Goal: Find contact information: Find contact information

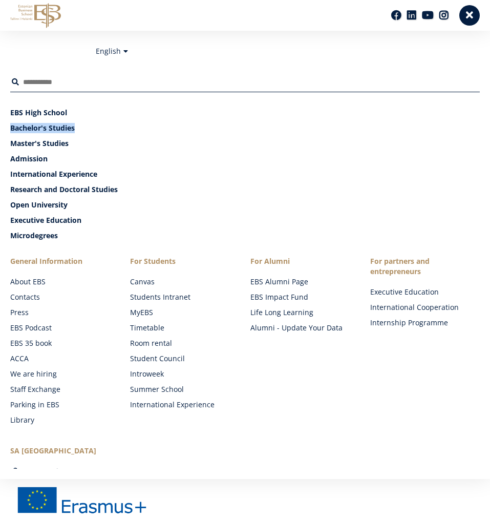
click at [55, 137] on ul "EBS High School Bachelor's Studies Master's Studies Admission International Exp…" at bounding box center [245, 174] width 470 height 154
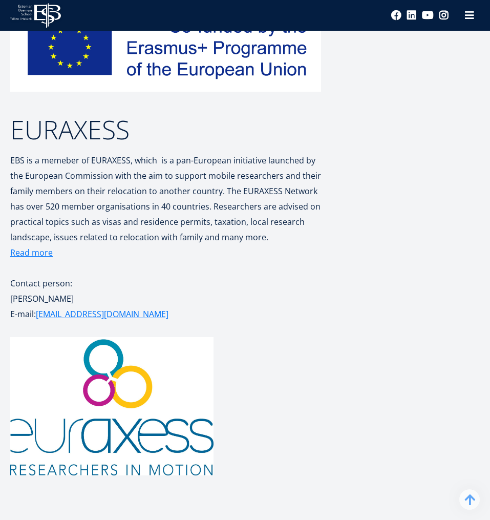
scroll to position [3081, 0]
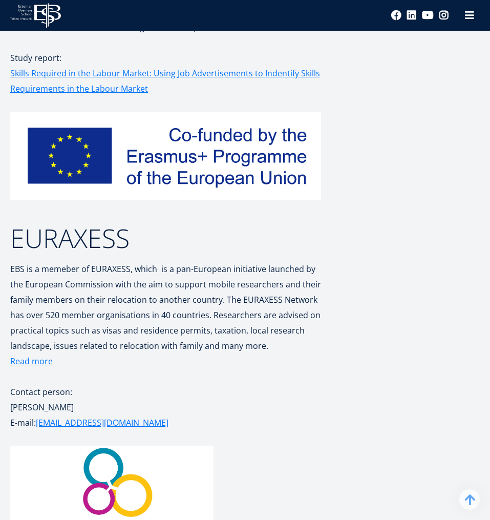
click at [121, 369] on p at bounding box center [165, 376] width 311 height 15
drag, startPoint x: 7, startPoint y: 284, endPoint x: 136, endPoint y: 306, distance: 130.5
copy div "Kristiina Urb E-mail: kristiina.urb@ebs.ee"
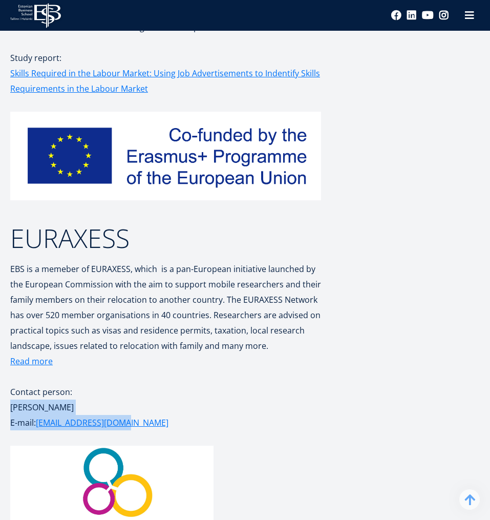
scroll to position [3313, 0]
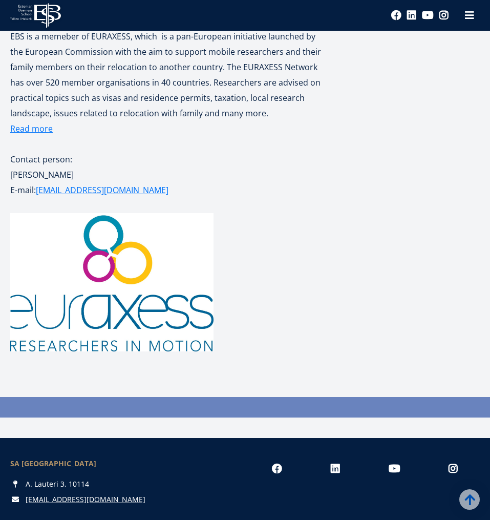
drag, startPoint x: 26, startPoint y: 365, endPoint x: 130, endPoint y: 360, distance: 104.6
click at [130, 459] on div "SA Estonian Business School A. Lauteri 3, 10114 ebs@ebs.ee" at bounding box center [120, 482] width 240 height 46
copy div "A. Lauteri 3, 10114"
drag, startPoint x: 23, startPoint y: 363, endPoint x: 87, endPoint y: 367, distance: 64.1
click at [87, 479] on div "A. Lauteri 3, 10114" at bounding box center [125, 484] width 230 height 10
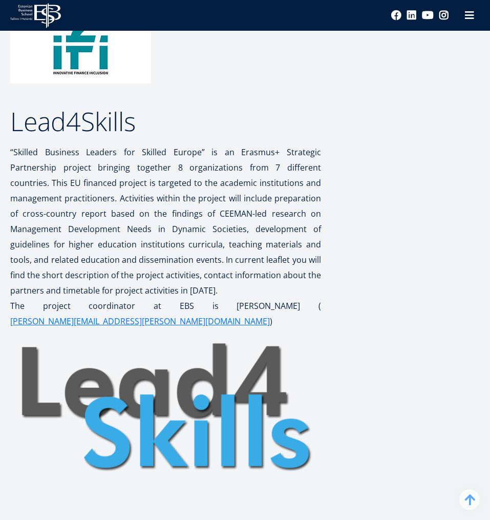
scroll to position [1616, 0]
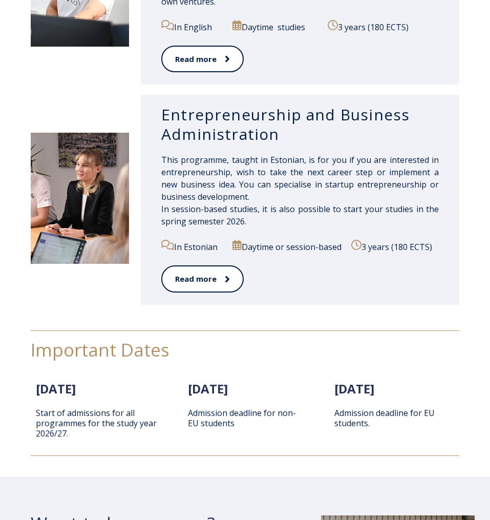
scroll to position [909, 0]
